Goal: Task Accomplishment & Management: Manage account settings

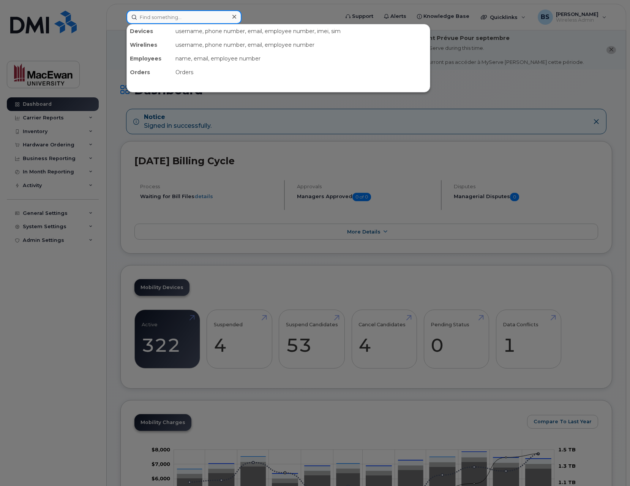
click at [146, 17] on input at bounding box center [184, 17] width 115 height 14
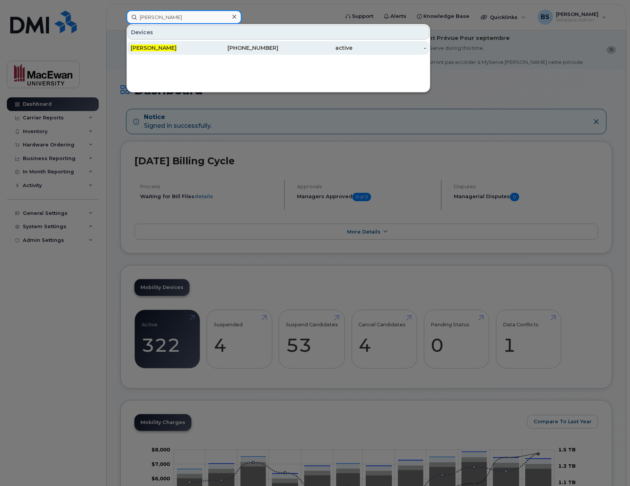
type input "tristan ham"
click at [144, 49] on span "[PERSON_NAME]" at bounding box center [154, 47] width 46 height 7
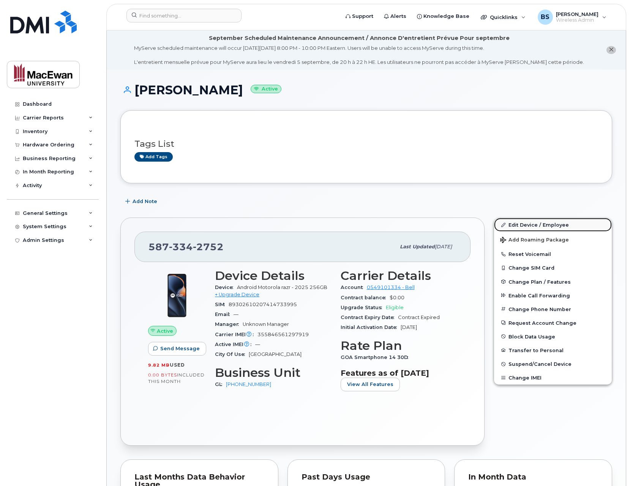
click at [521, 223] on link "Edit Device / Employee" at bounding box center [553, 225] width 118 height 14
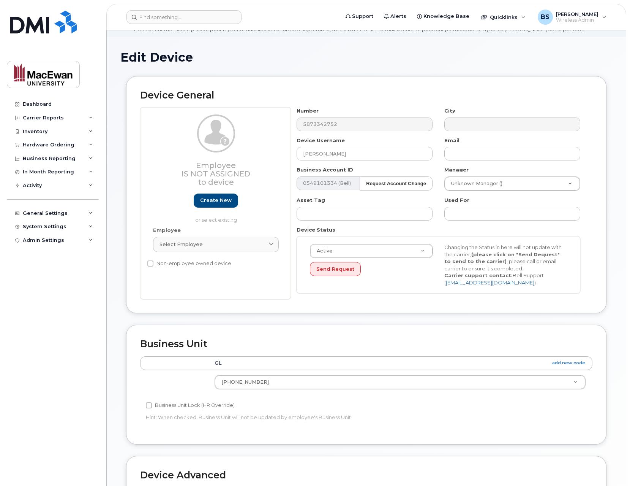
scroll to position [61, 0]
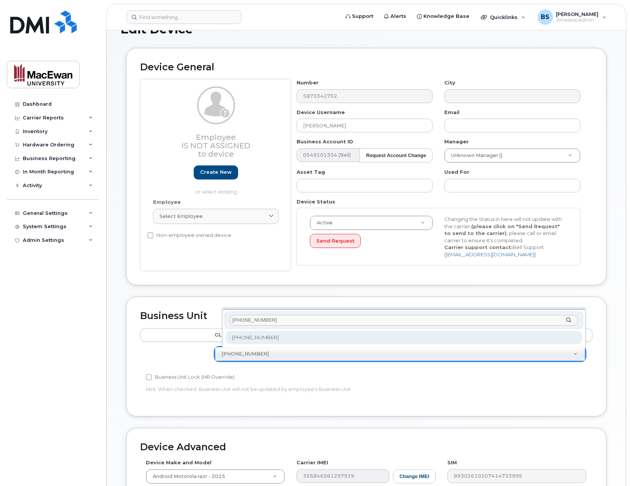
type input "[PHONE_NUMBER]"
type input "19324345"
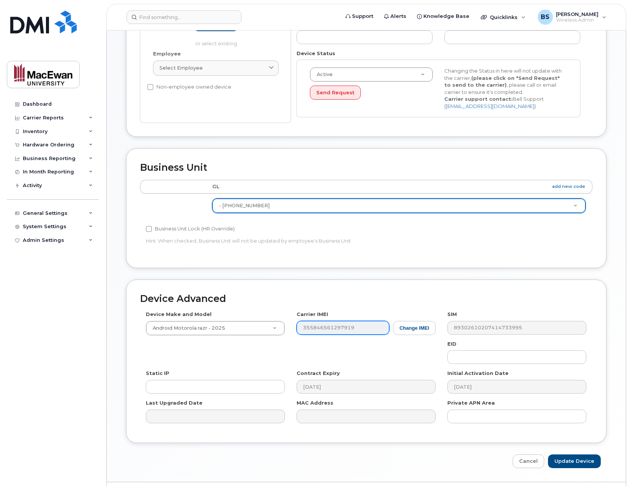
scroll to position [229, 0]
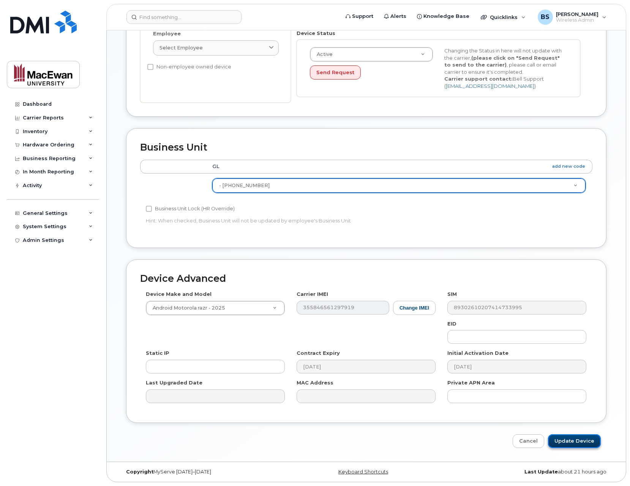
click at [580, 442] on input "Update Device" at bounding box center [574, 441] width 53 height 14
type input "Saving..."
